Goal: Connect with others: Connect with others

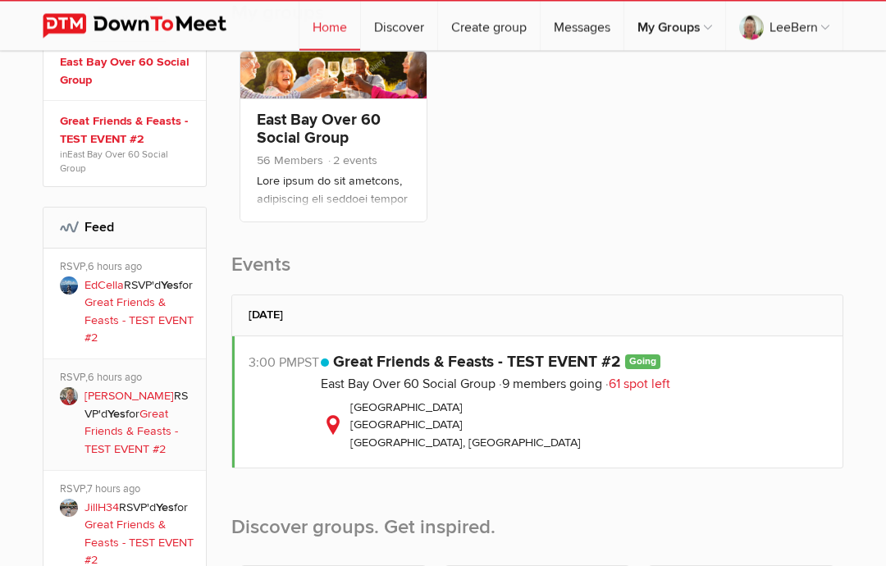
scroll to position [310, 0]
click at [334, 126] on link "East Bay Over 60 Social Group" at bounding box center [319, 129] width 124 height 38
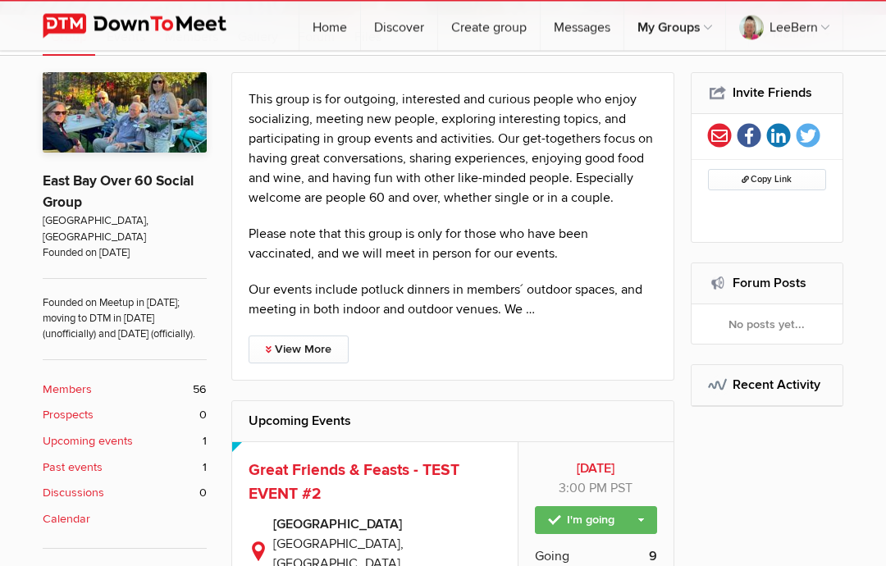
scroll to position [266, 0]
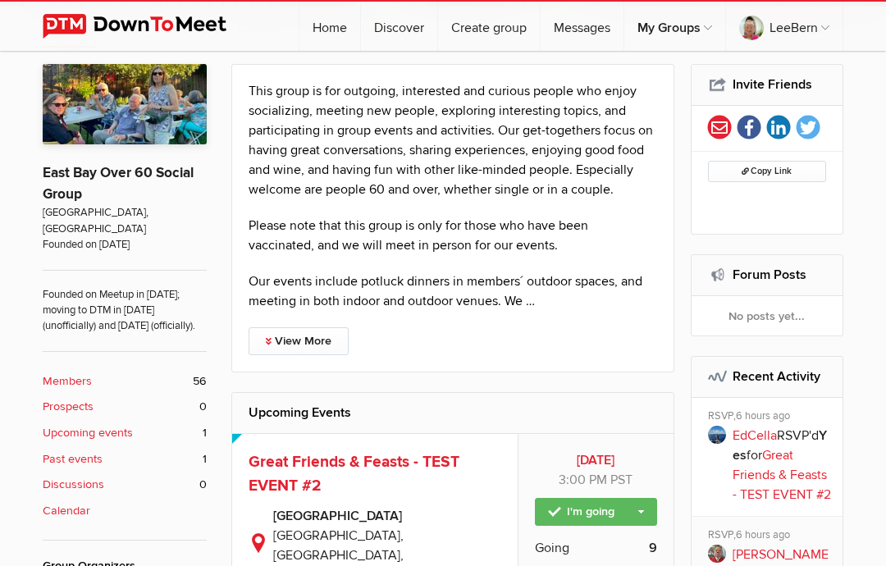
click at [89, 380] on b "Members" at bounding box center [67, 381] width 49 height 18
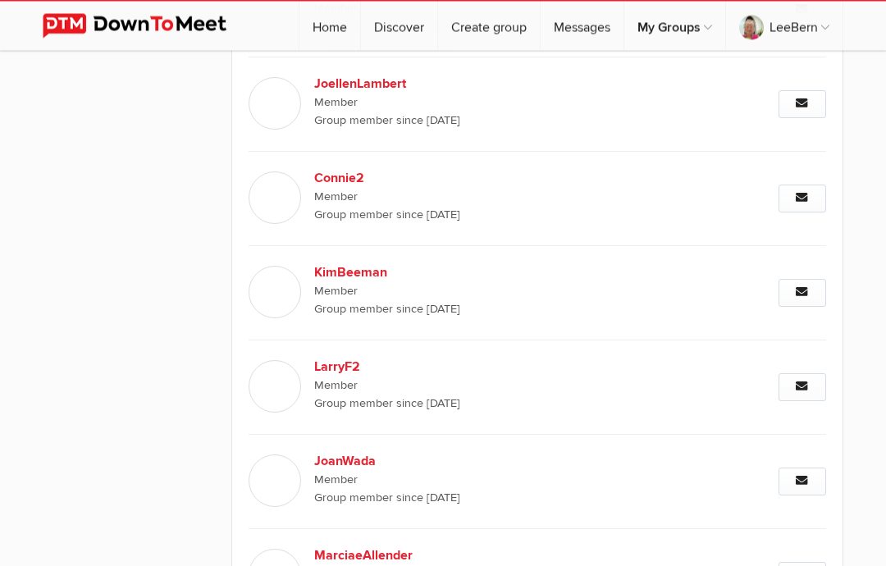
scroll to position [1468, 0]
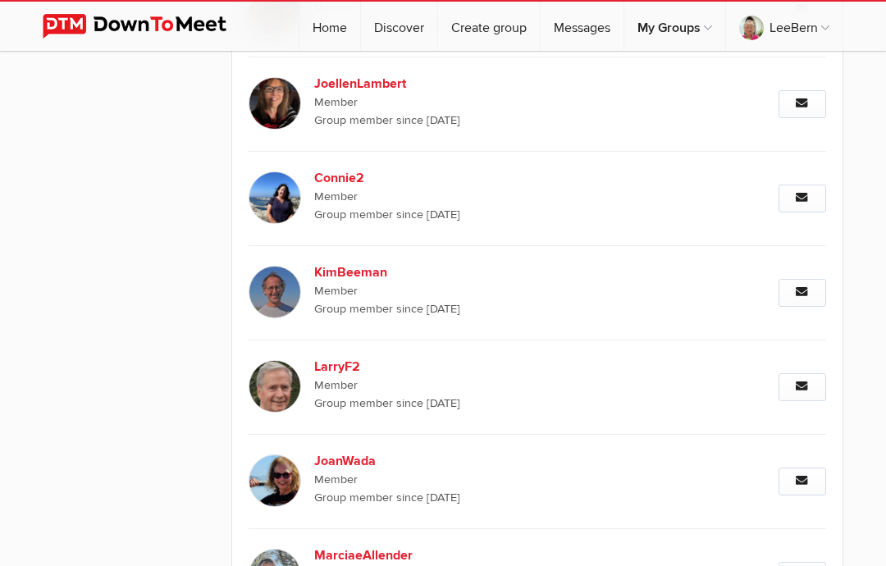
click at [349, 272] on b "KimBeeman" at bounding box center [415, 272] width 203 height 20
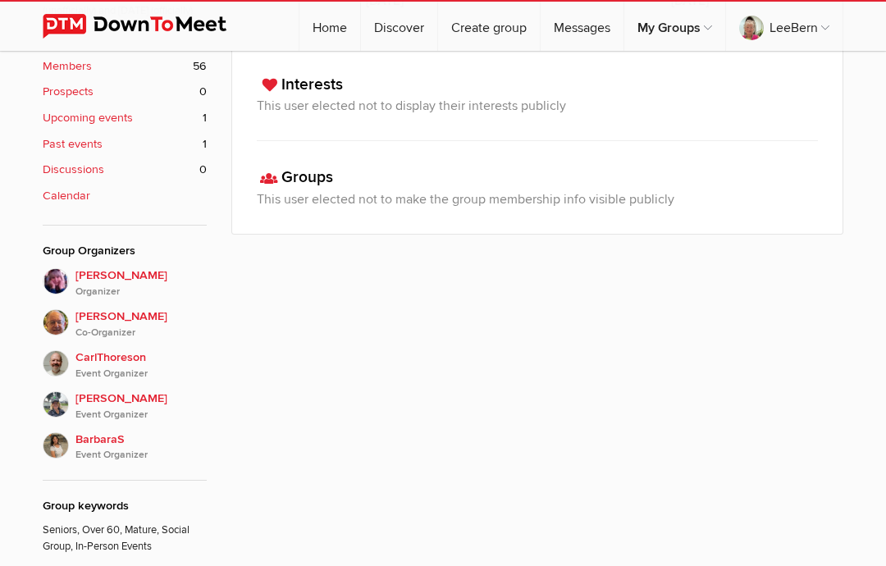
scroll to position [581, 0]
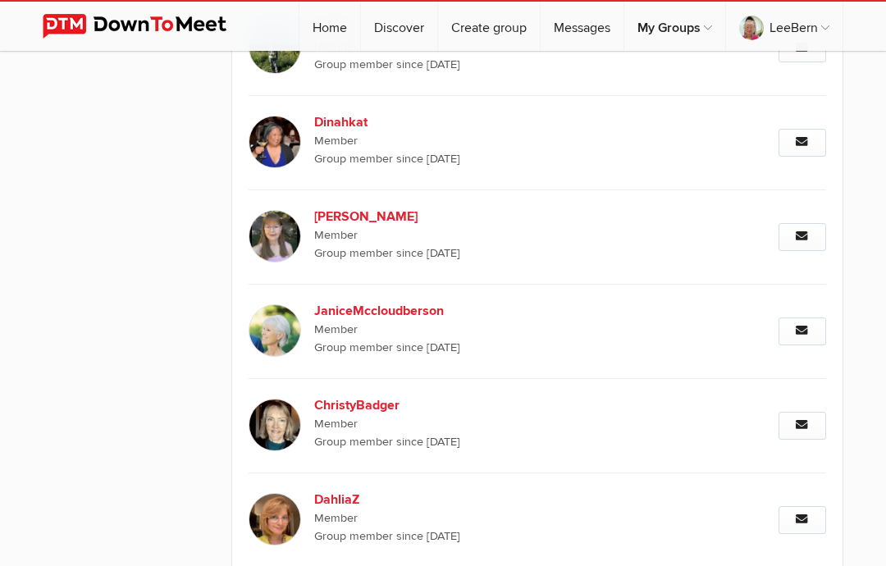
scroll to position [2176, 0]
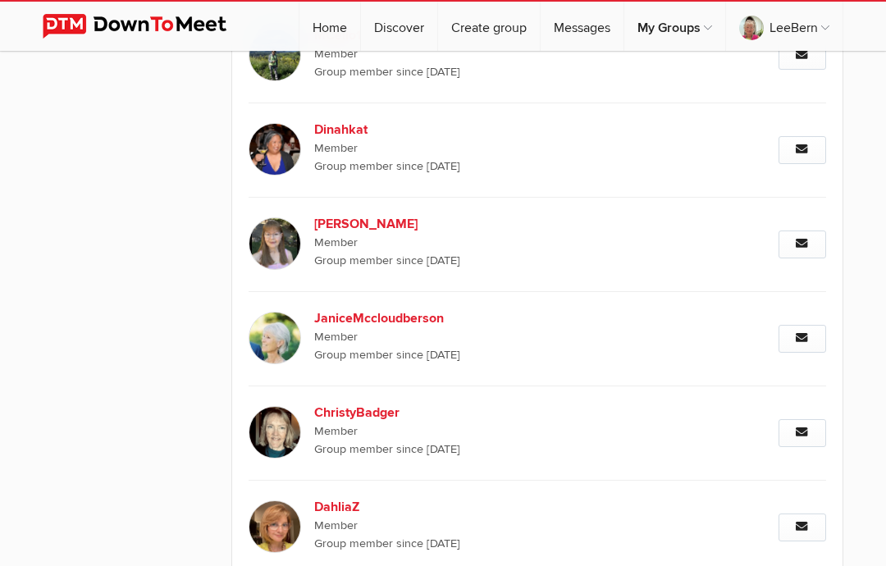
click at [582, 30] on link "Messages" at bounding box center [582, 26] width 83 height 49
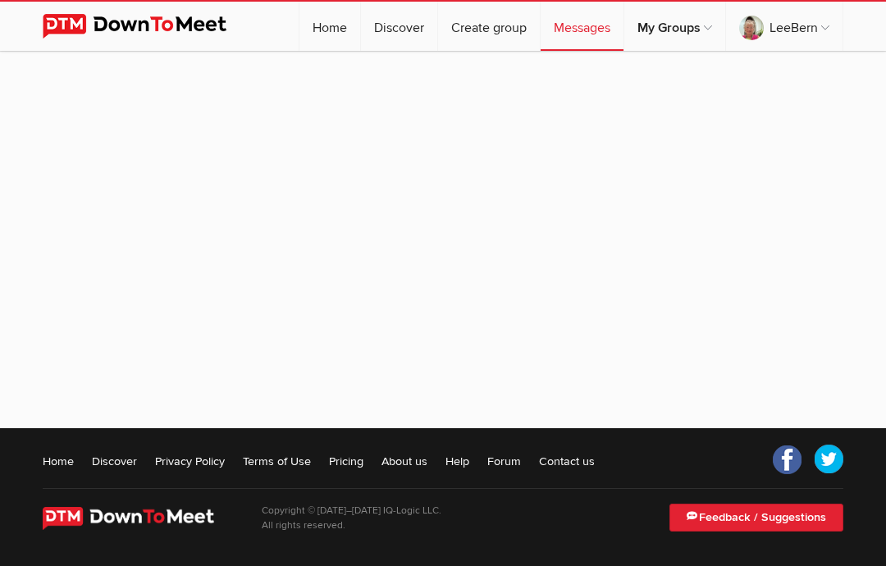
scroll to position [208, 0]
